Goal: Transaction & Acquisition: Purchase product/service

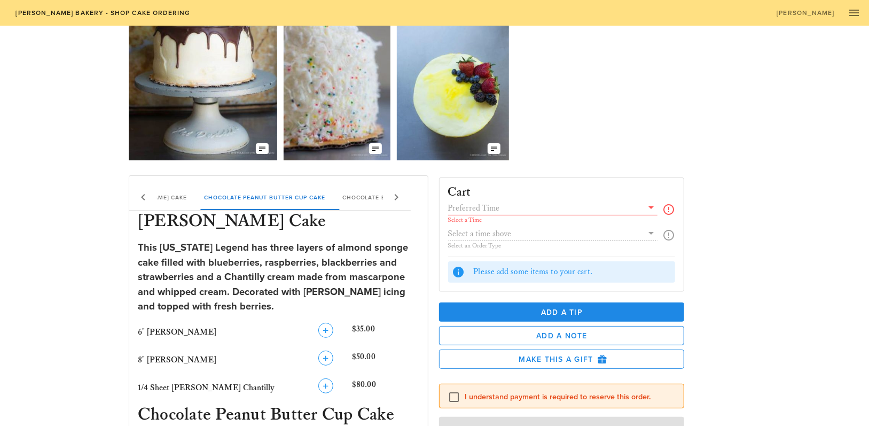
scroll to position [107, 0]
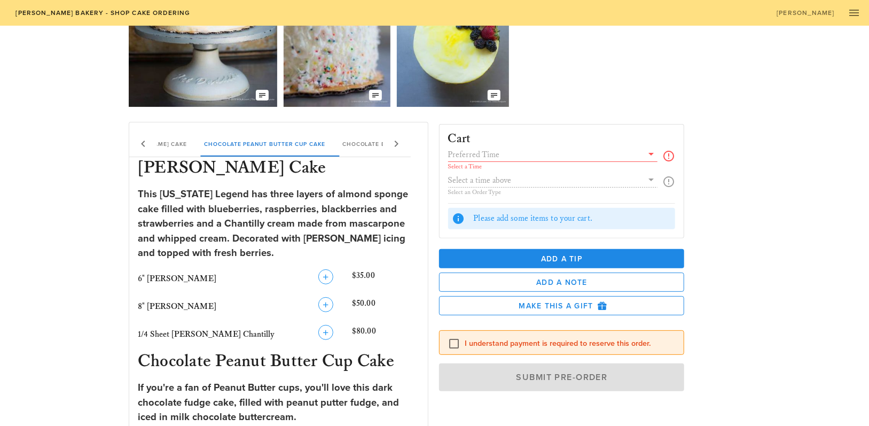
click at [653, 154] on icon at bounding box center [651, 153] width 13 height 13
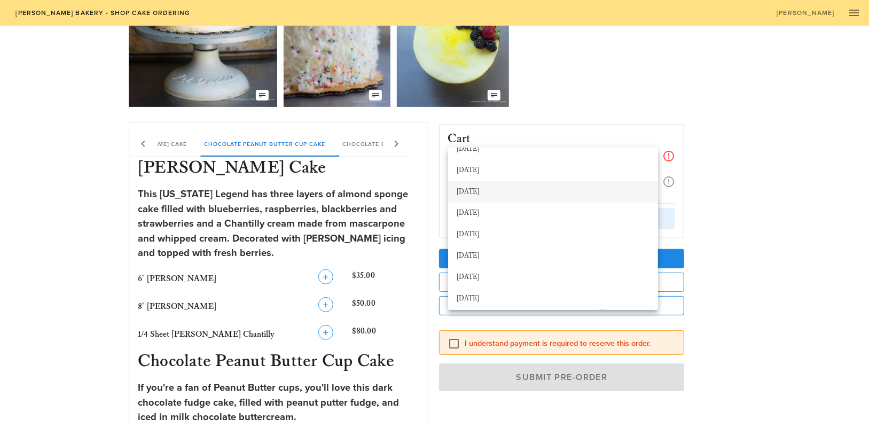
scroll to position [53, 0]
click at [481, 192] on div "[DATE]" at bounding box center [553, 194] width 193 height 9
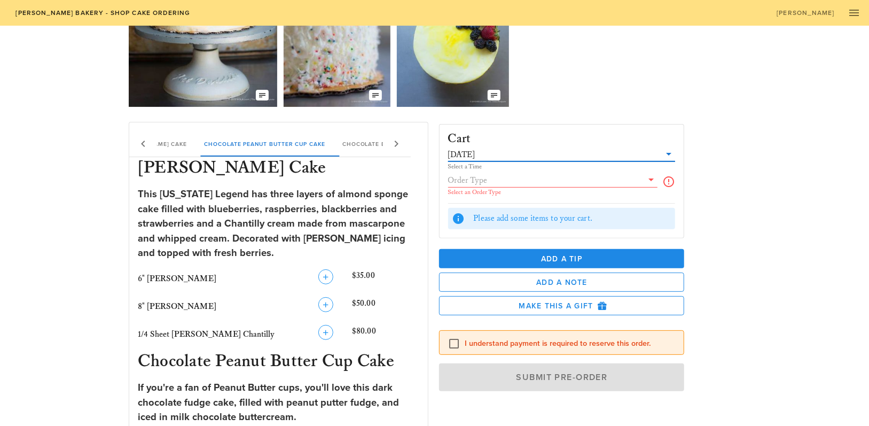
click at [655, 177] on icon at bounding box center [651, 179] width 13 height 13
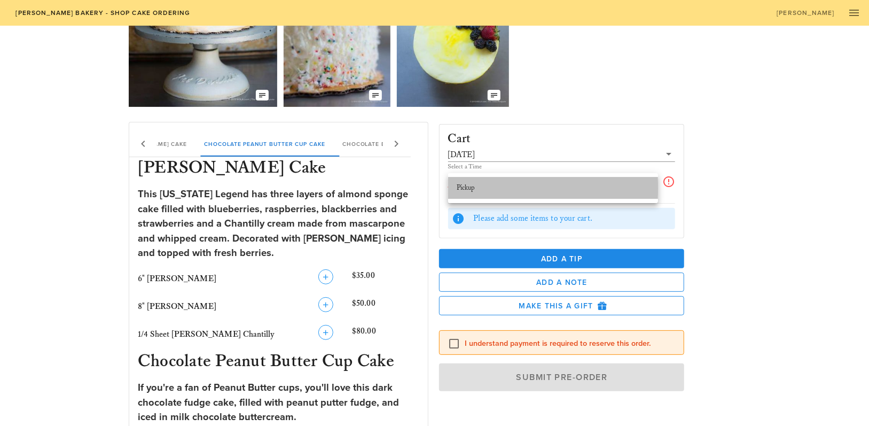
click at [466, 185] on div "Pickup" at bounding box center [553, 188] width 193 height 9
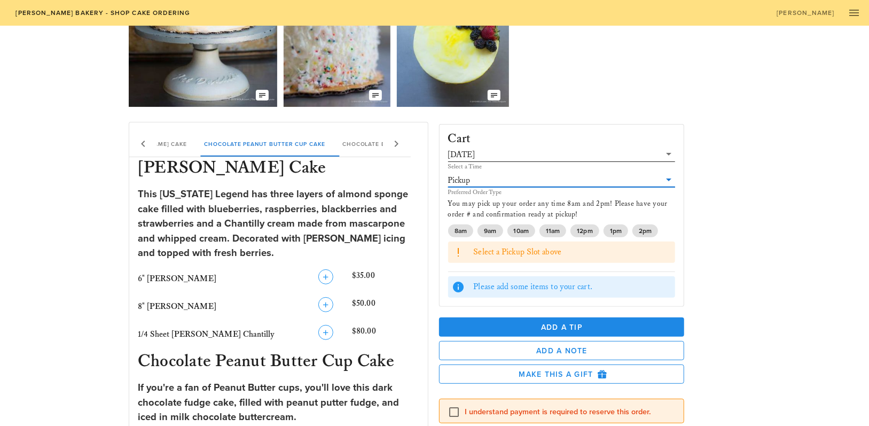
click at [479, 164] on div "Select a Time" at bounding box center [562, 166] width 228 height 6
click at [666, 151] on icon at bounding box center [669, 153] width 13 height 13
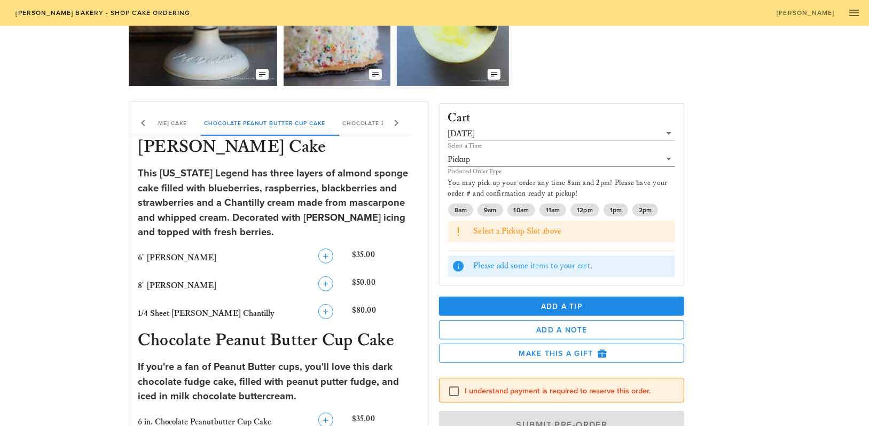
scroll to position [160, 0]
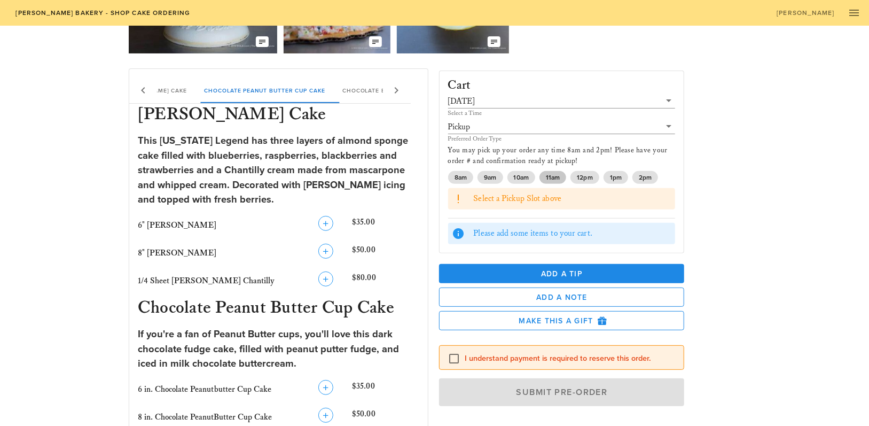
click at [551, 177] on span "11am" at bounding box center [553, 177] width 14 height 13
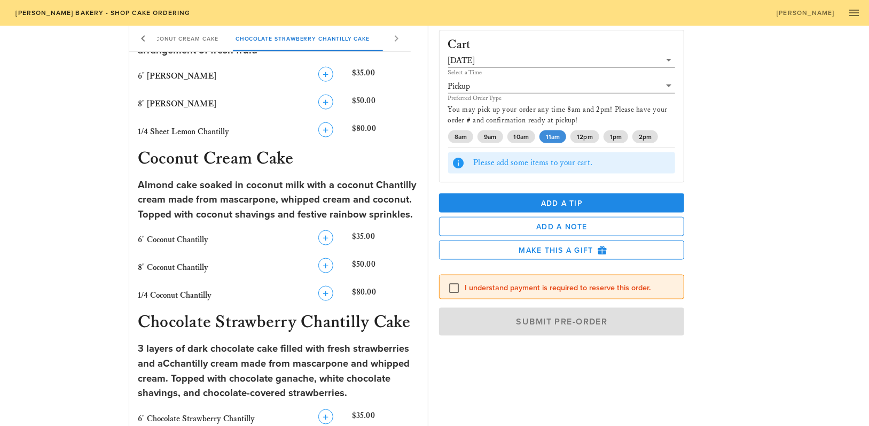
scroll to position [855, 0]
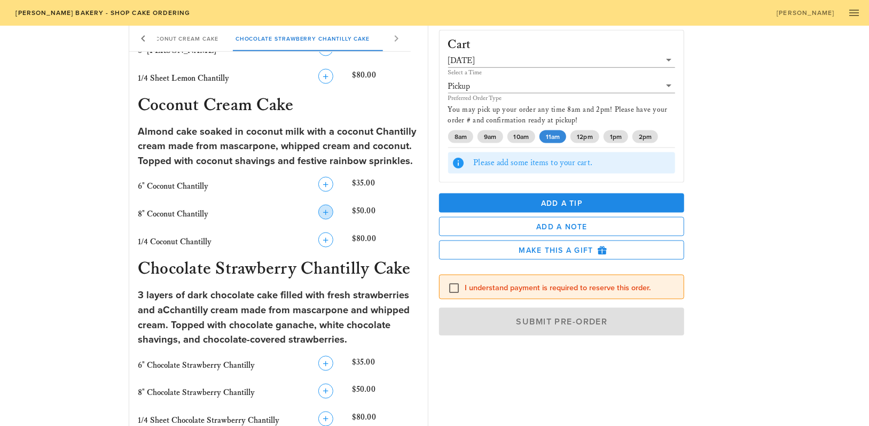
click at [323, 211] on icon "button" at bounding box center [326, 212] width 13 height 13
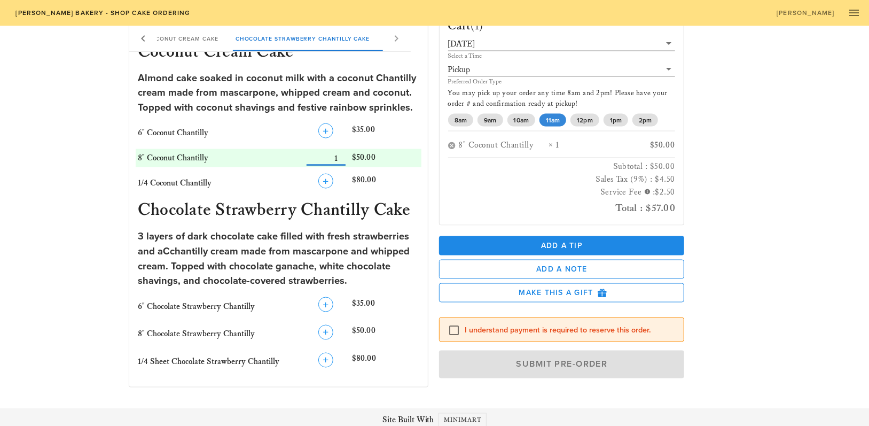
scroll to position [914, 0]
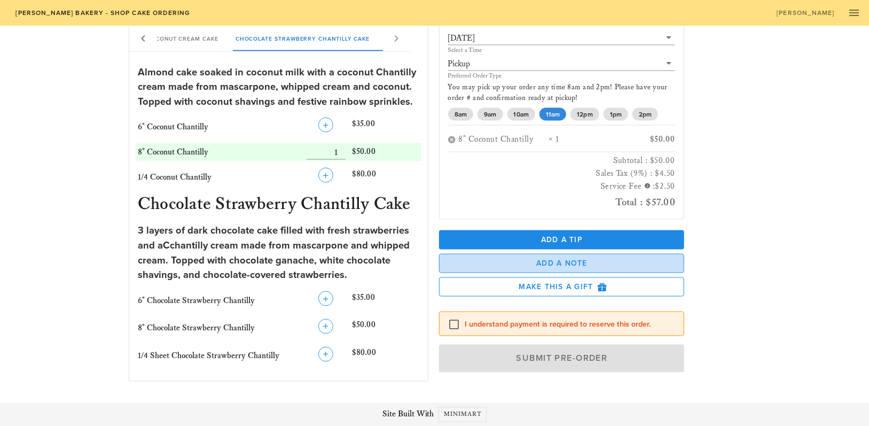
click at [573, 260] on span "Add a Note" at bounding box center [562, 263] width 228 height 9
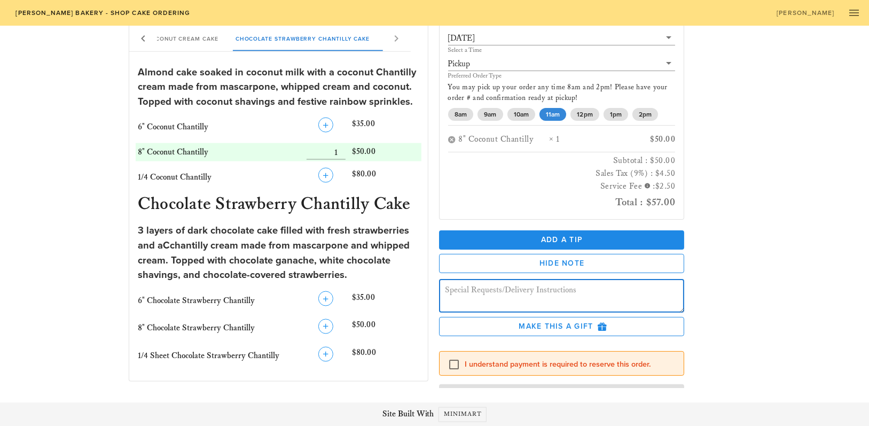
click at [468, 290] on textarea at bounding box center [565, 297] width 239 height 30
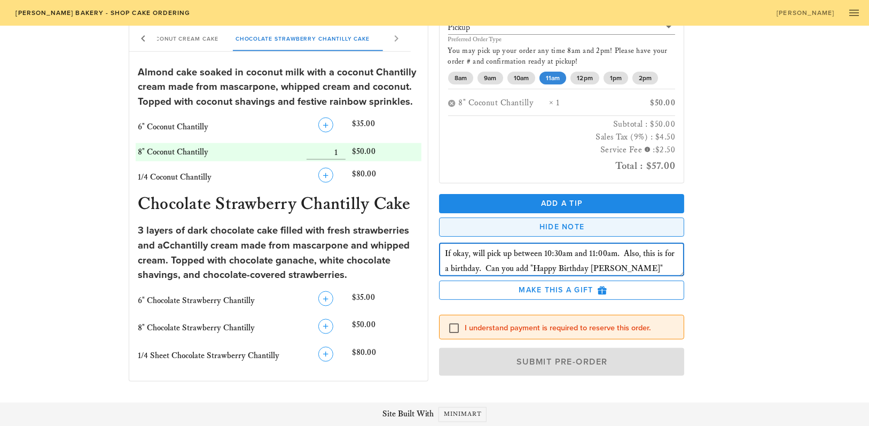
scroll to position [0, 0]
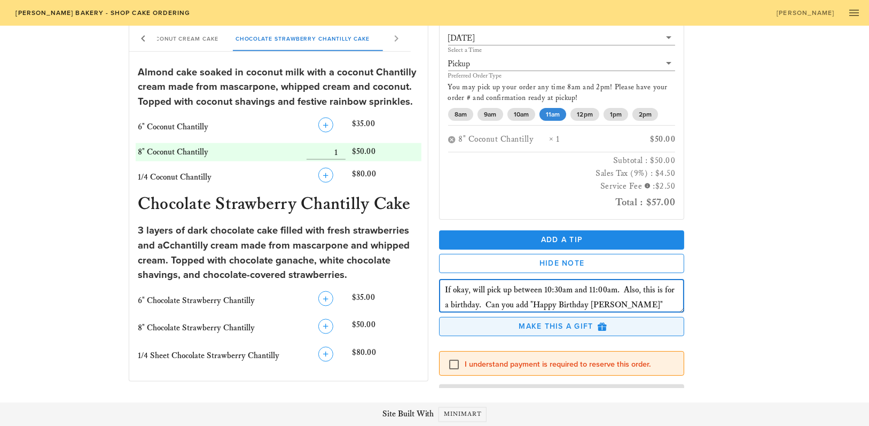
type textarea "If okay, will pick up between 10:30am and 11:00am. Also, this is for a birthday…"
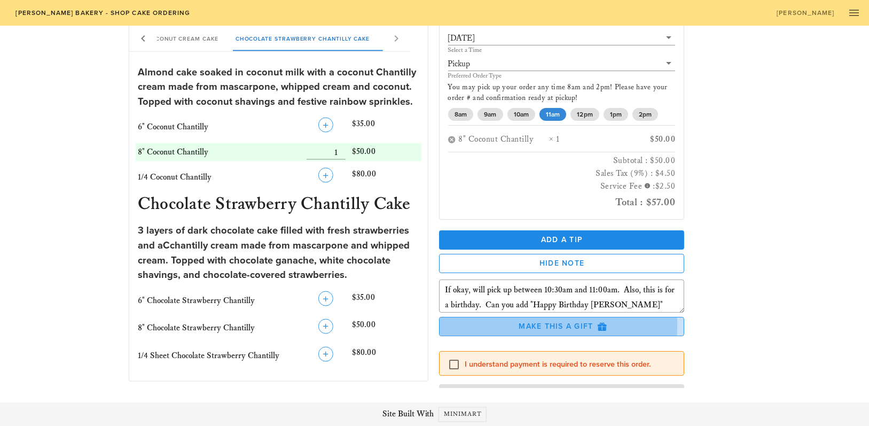
click at [543, 324] on span "Make this a Gift" at bounding box center [562, 326] width 228 height 10
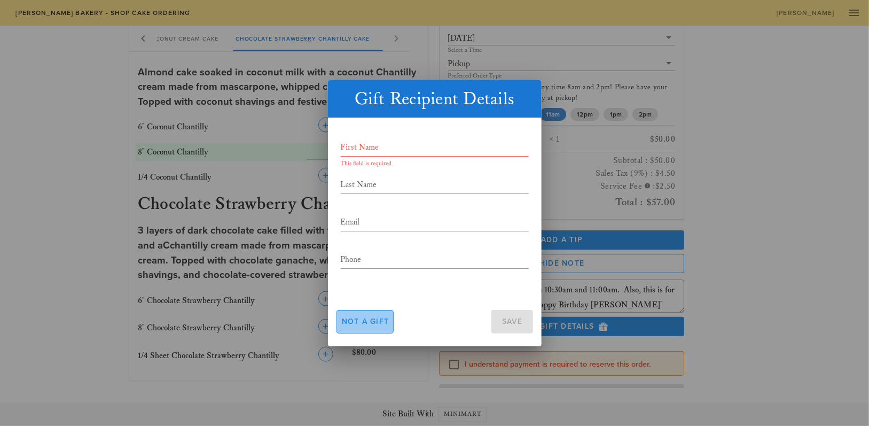
click at [374, 321] on span "Not a gift" at bounding box center [365, 321] width 48 height 9
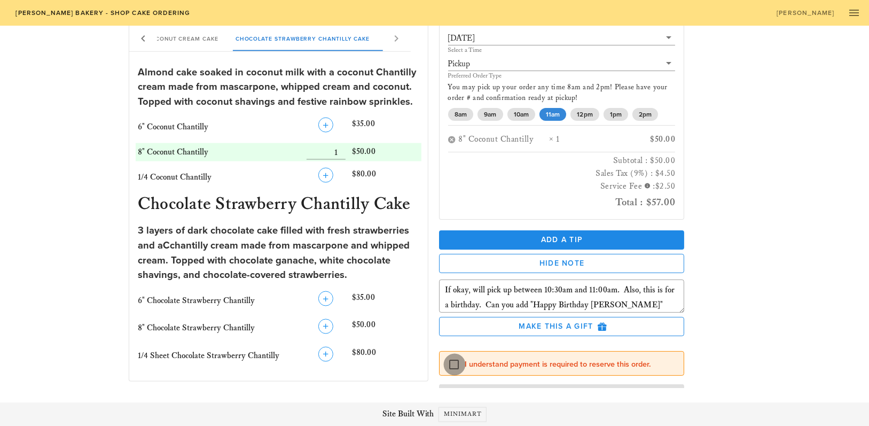
click at [452, 365] on div at bounding box center [455, 364] width 18 height 18
checkbox input "true"
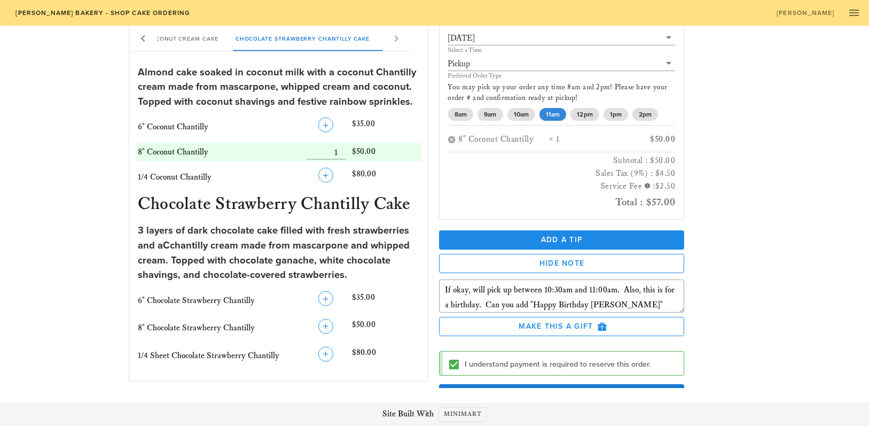
scroll to position [36, 0]
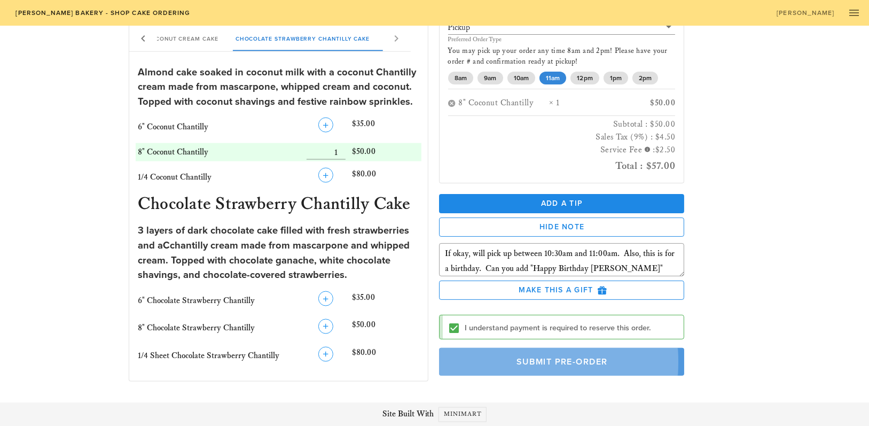
click at [575, 361] on span "Submit Pre-Order" at bounding box center [561, 361] width 221 height 11
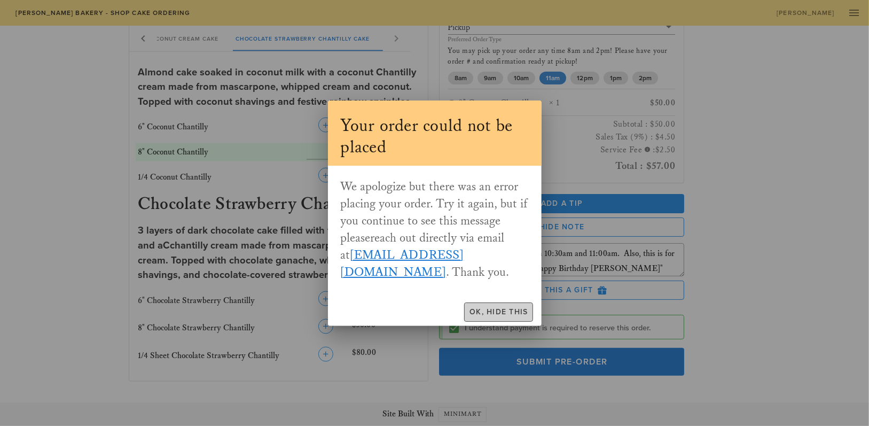
click at [499, 310] on span "Ok, Hide This" at bounding box center [498, 311] width 59 height 9
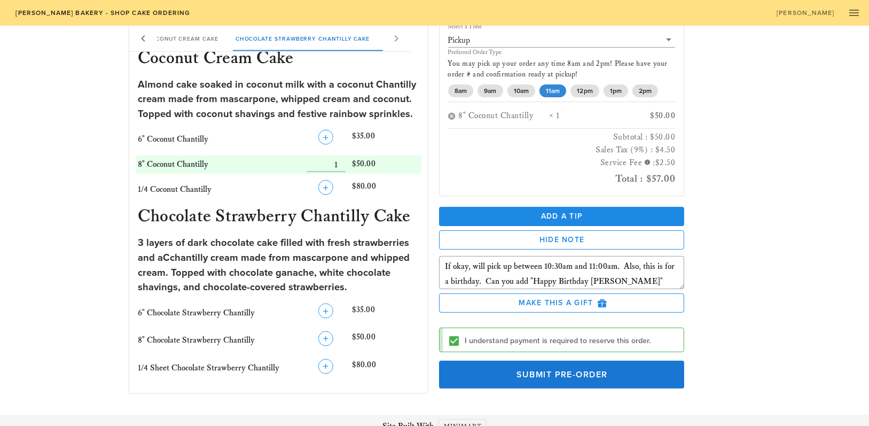
scroll to position [914, 0]
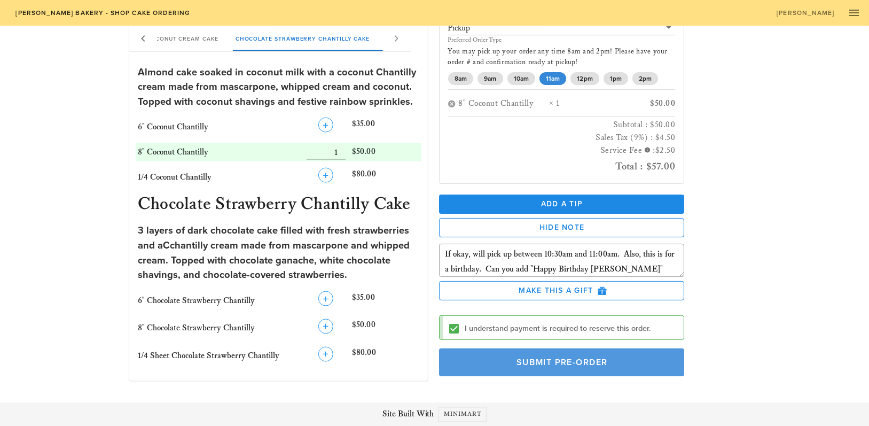
click at [551, 362] on span "Submit Pre-Order" at bounding box center [561, 361] width 221 height 11
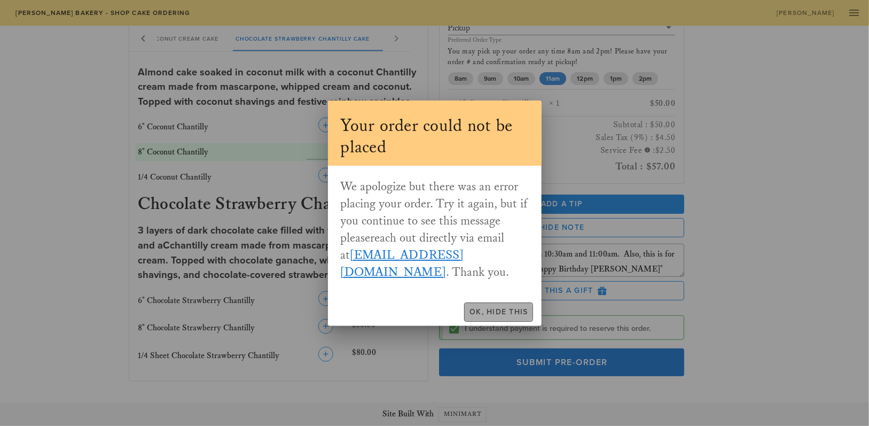
click at [499, 309] on span "Ok, Hide This" at bounding box center [498, 311] width 59 height 9
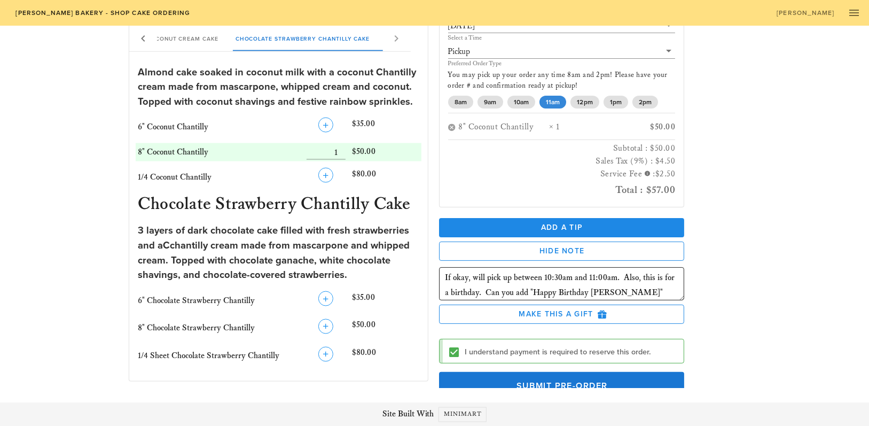
scroll to position [0, 0]
